Goal: Information Seeking & Learning: Learn about a topic

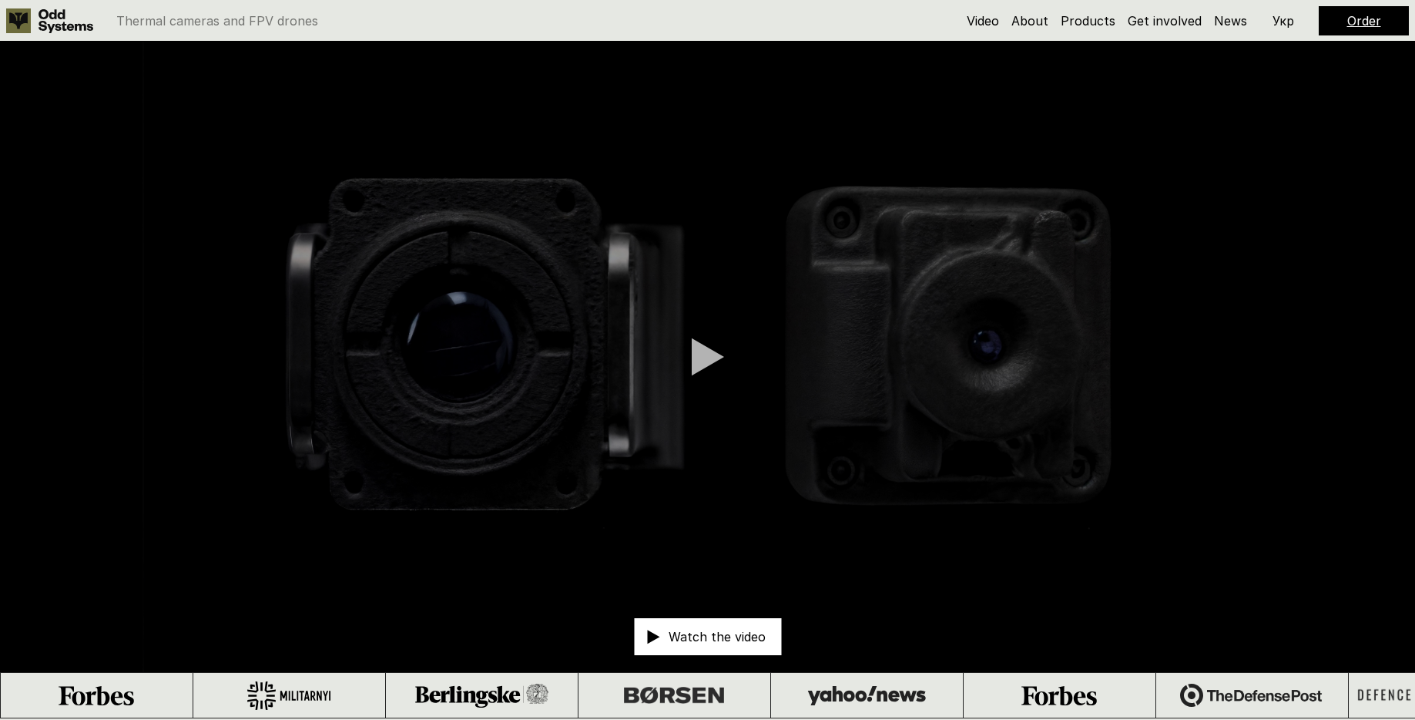
click at [714, 364] on div at bounding box center [708, 356] width 32 height 39
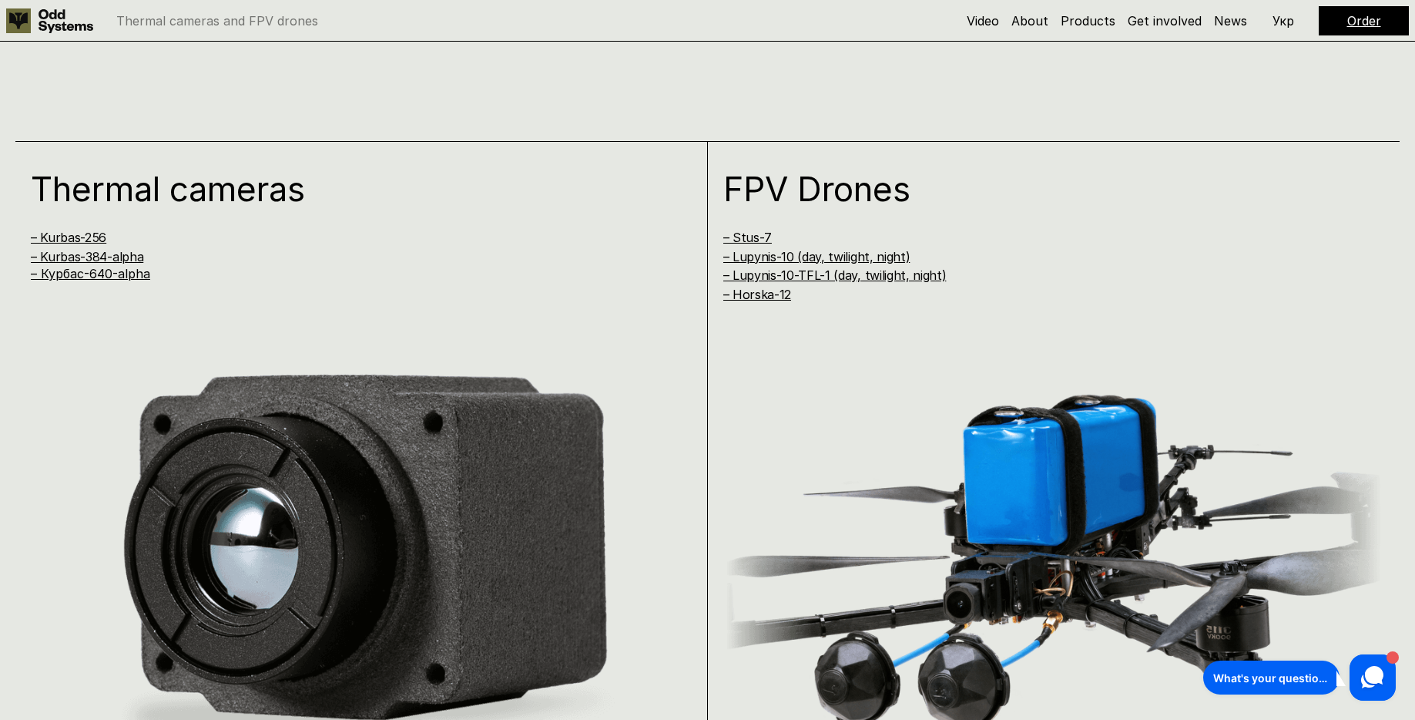
scroll to position [1398, 0]
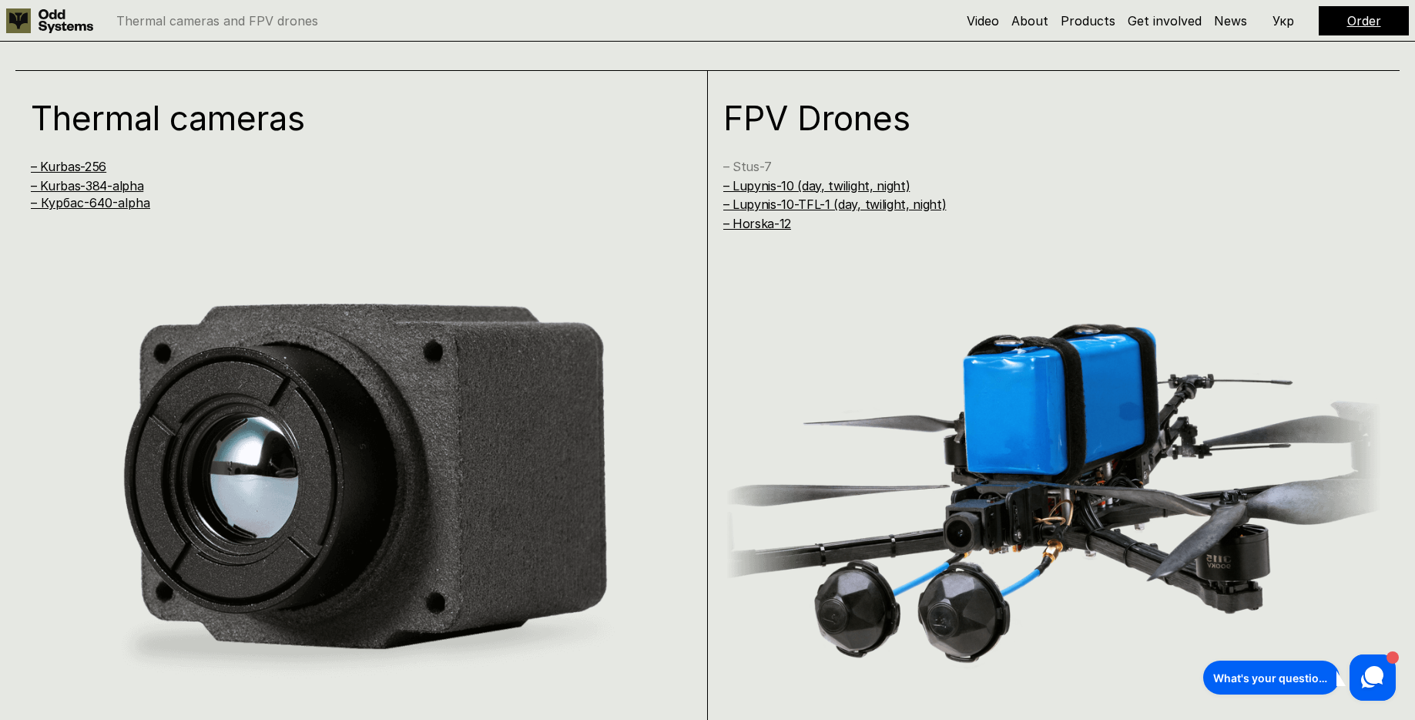
click at [759, 166] on link "– Stus-7" at bounding box center [747, 166] width 49 height 15
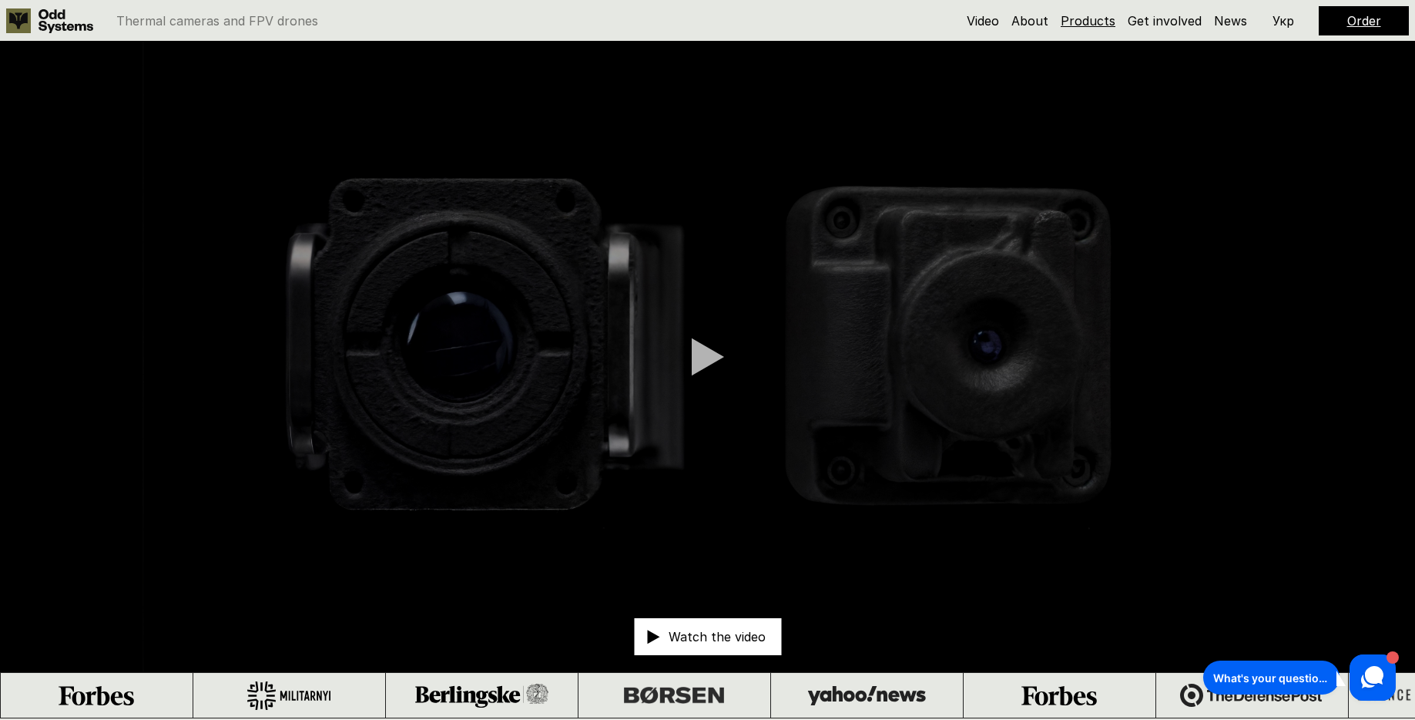
click at [1078, 22] on link "Products" at bounding box center [1088, 20] width 55 height 15
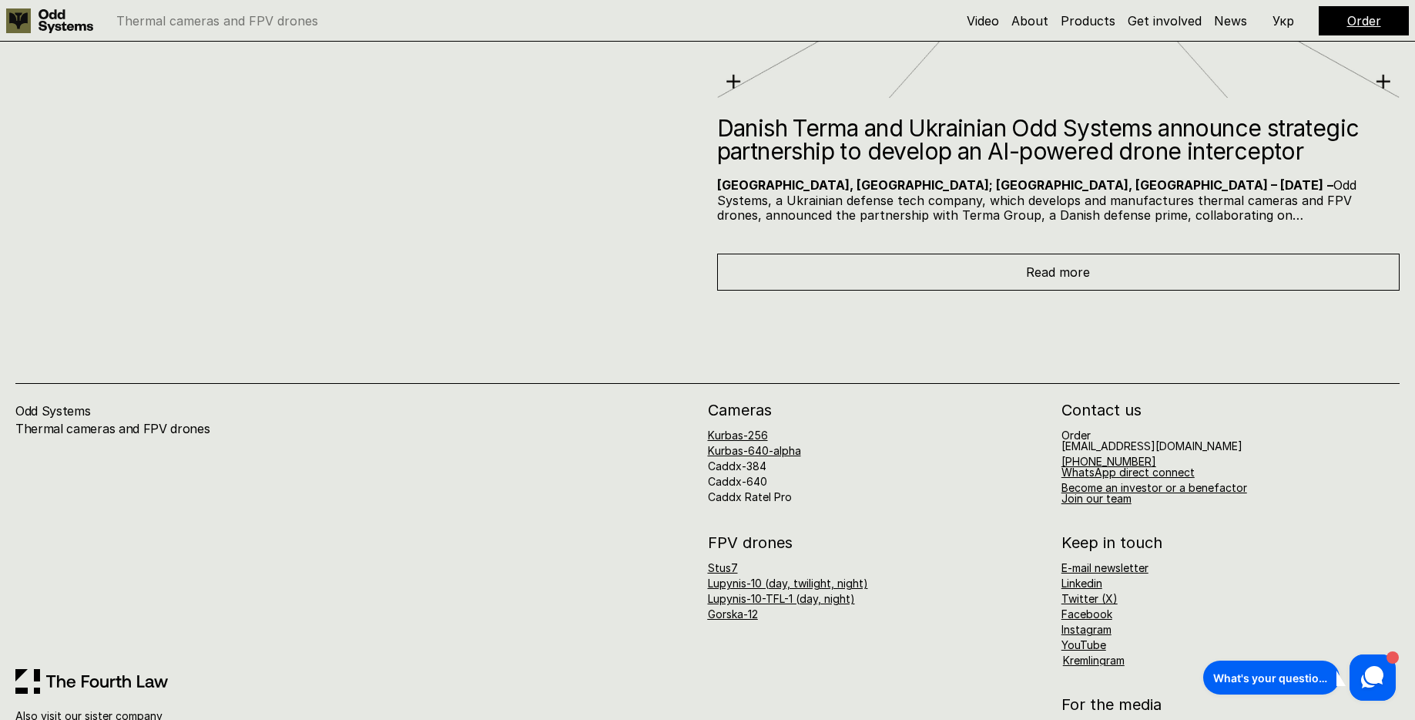
scroll to position [8442, 0]
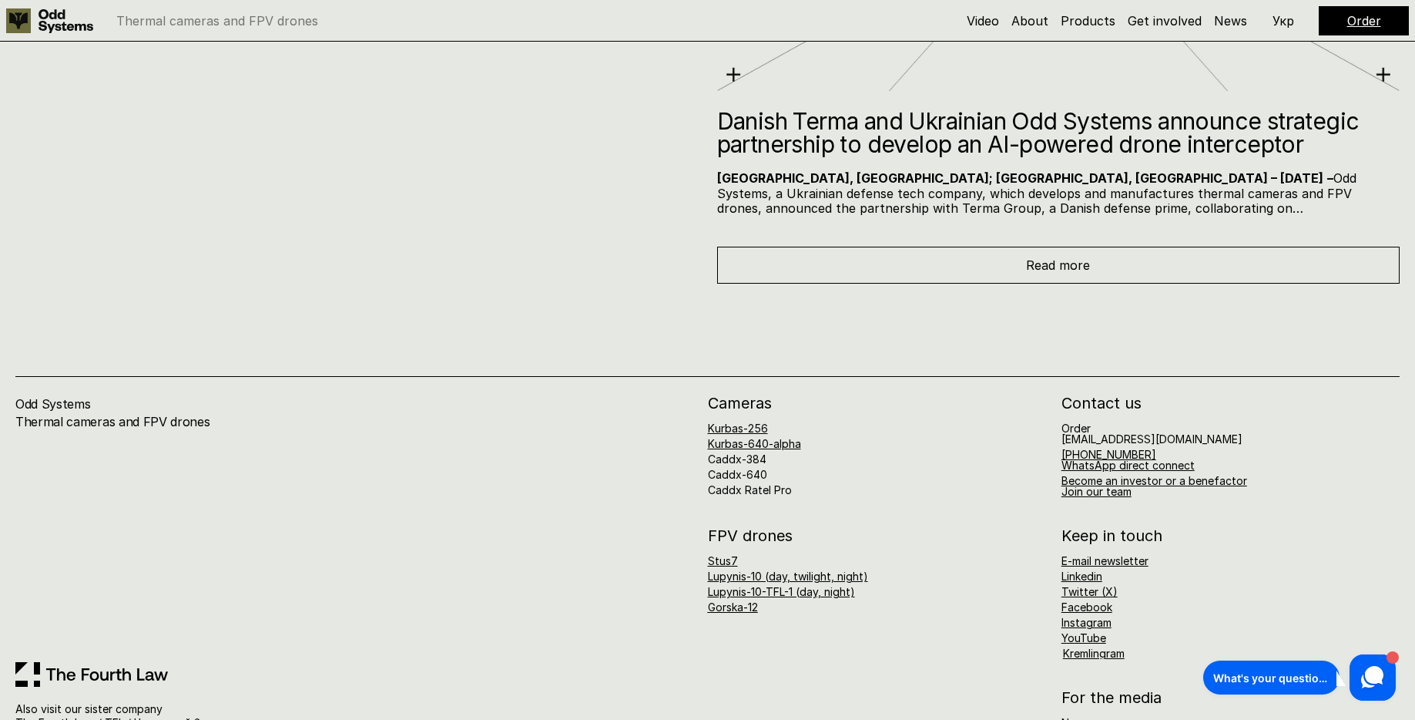
click at [946, 260] on div "Read more" at bounding box center [1058, 265] width 683 height 37
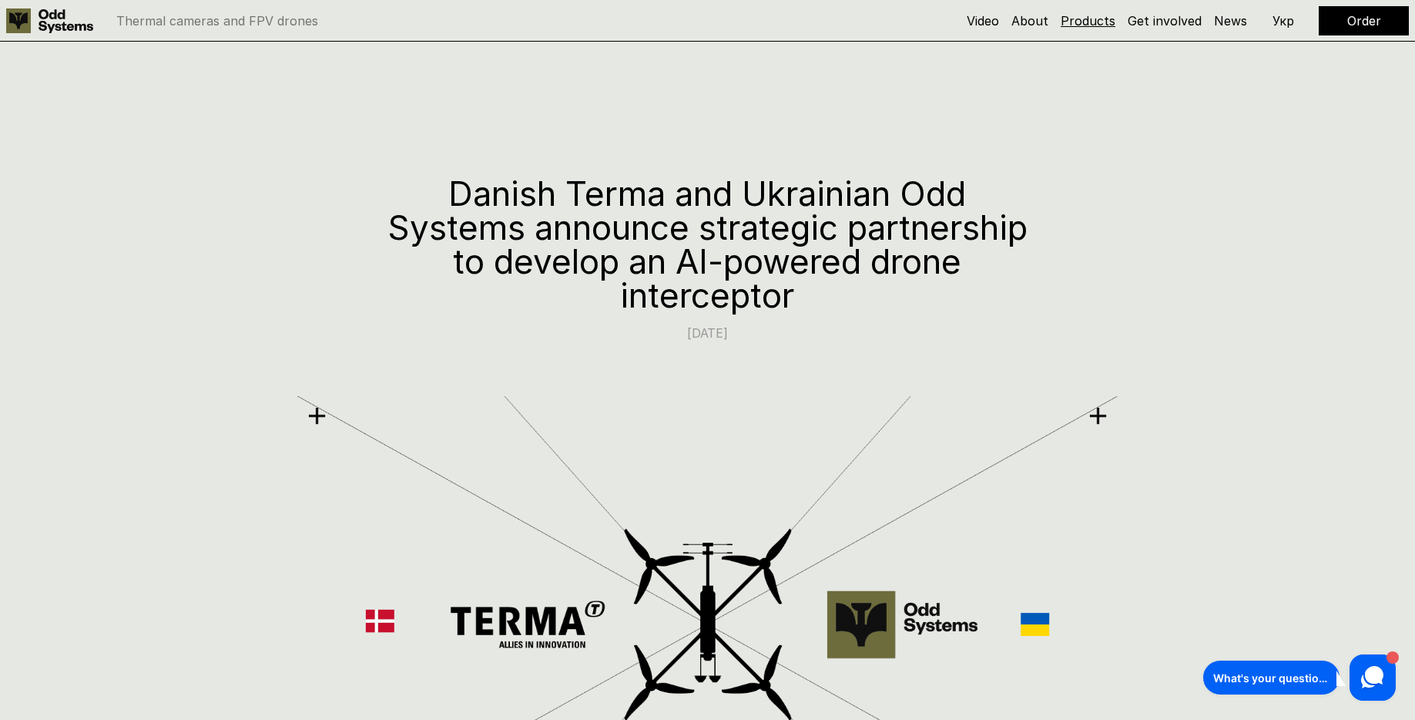
click at [1078, 22] on link "Products" at bounding box center [1088, 20] width 55 height 15
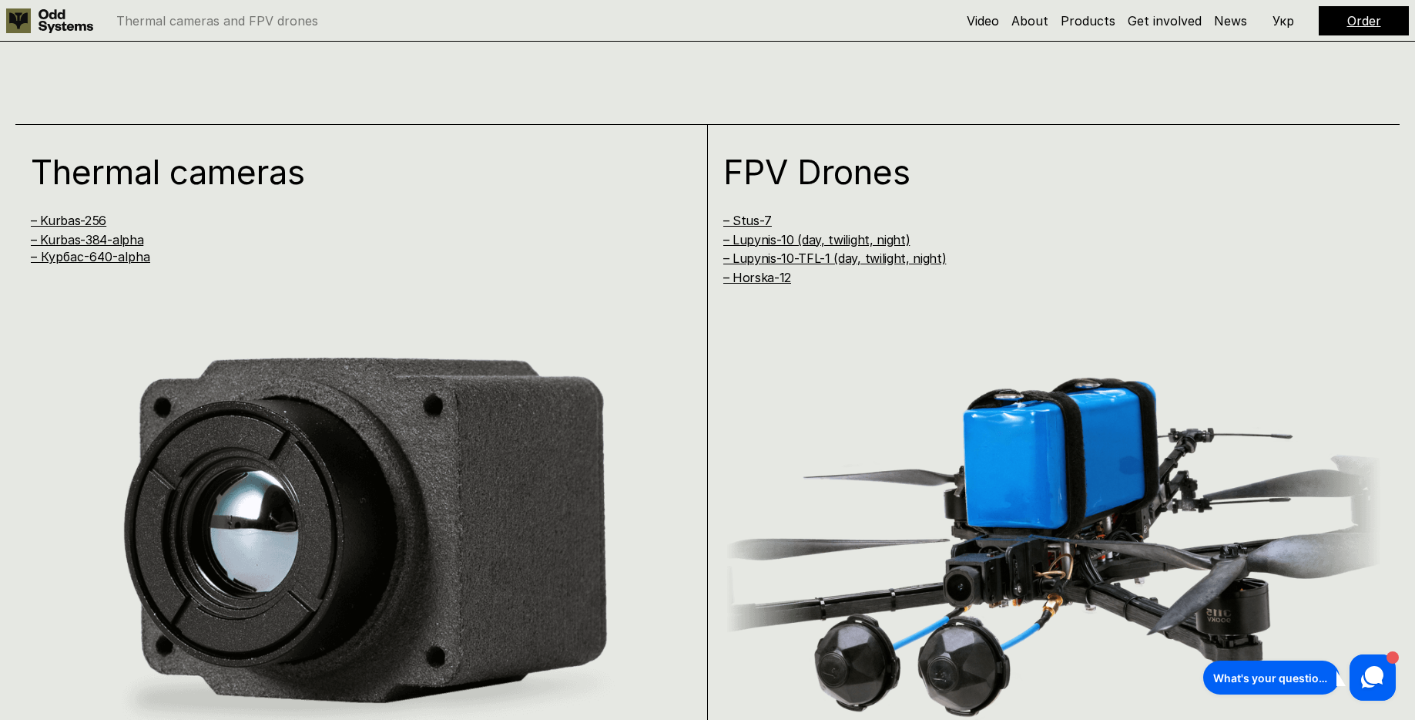
scroll to position [1351, 0]
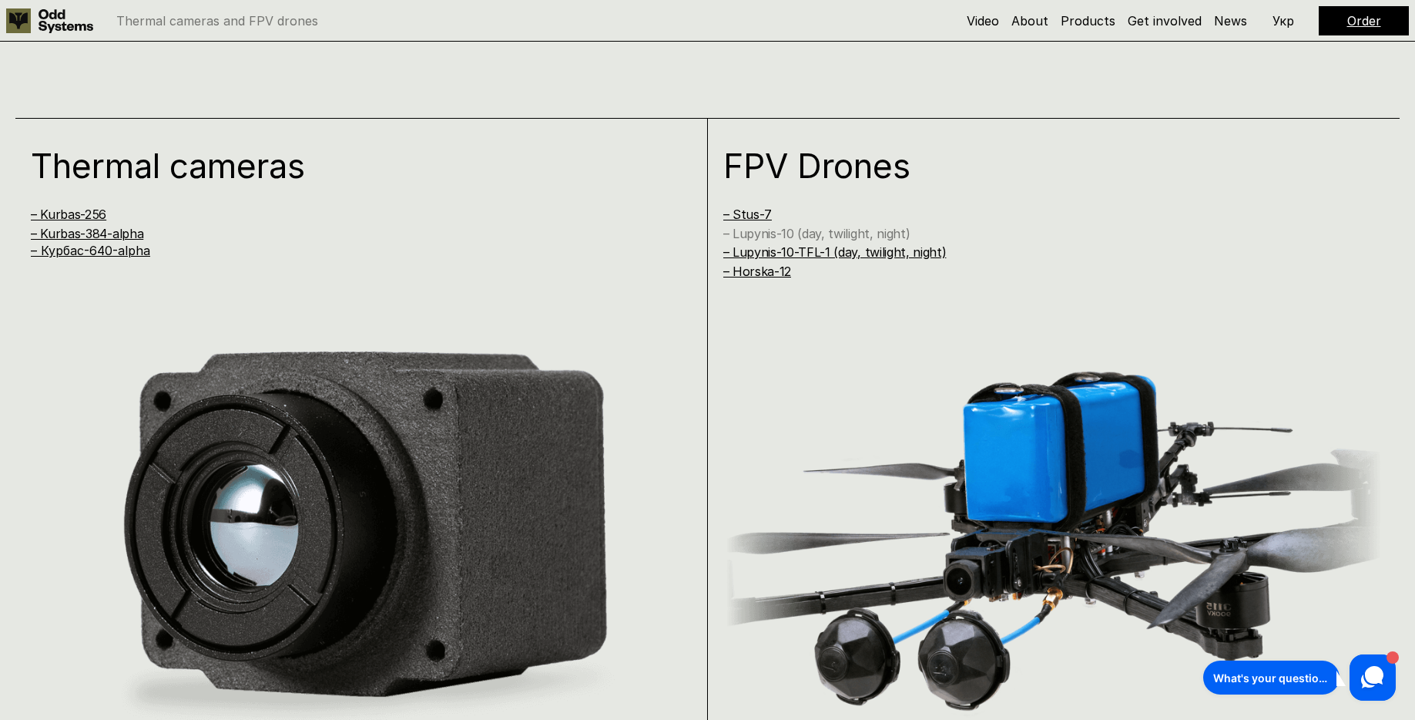
click at [771, 240] on link "– Lupynis-10 (day, twilight, night)" at bounding box center [816, 233] width 187 height 15
